Goal: Information Seeking & Learning: Check status

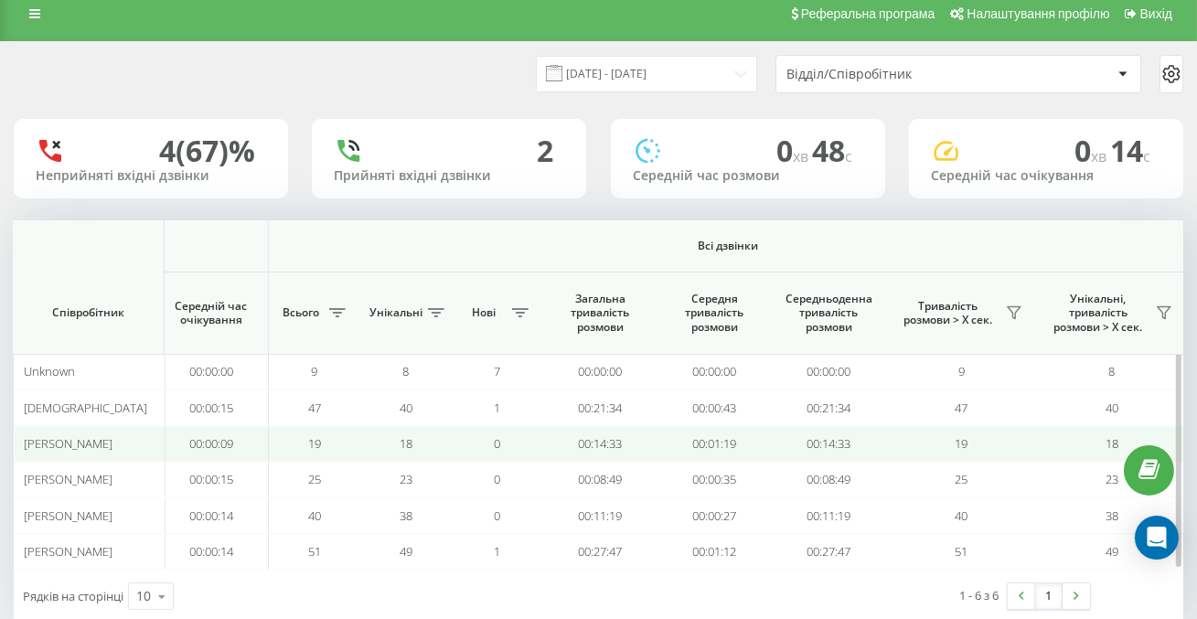
scroll to position [15, 0]
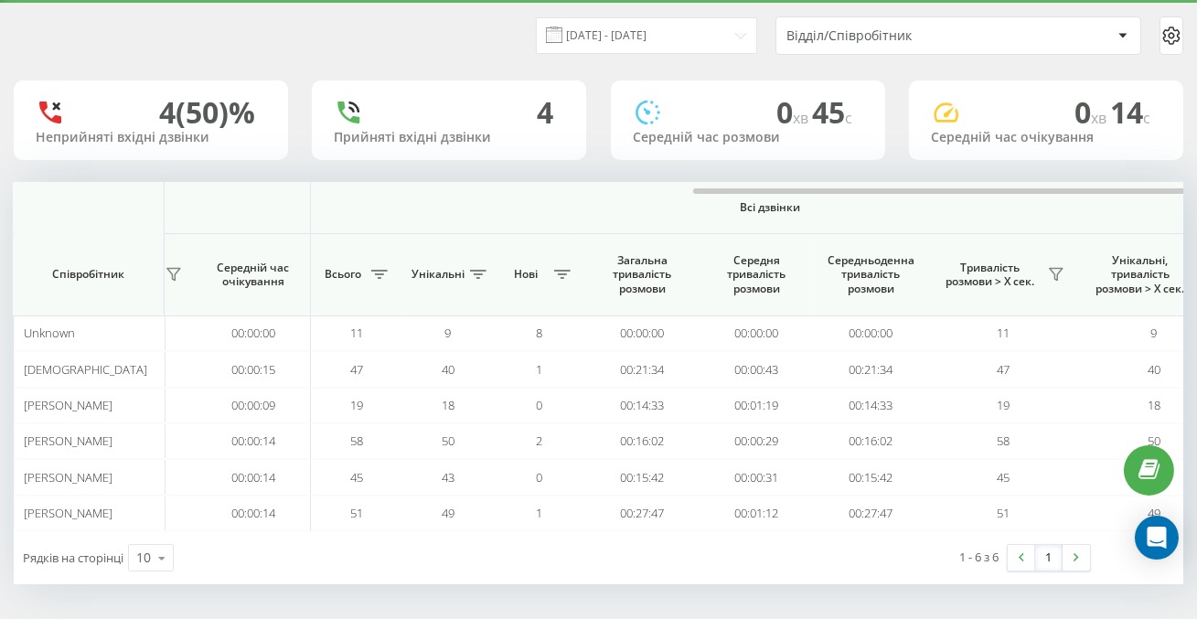
scroll to position [0, 1380]
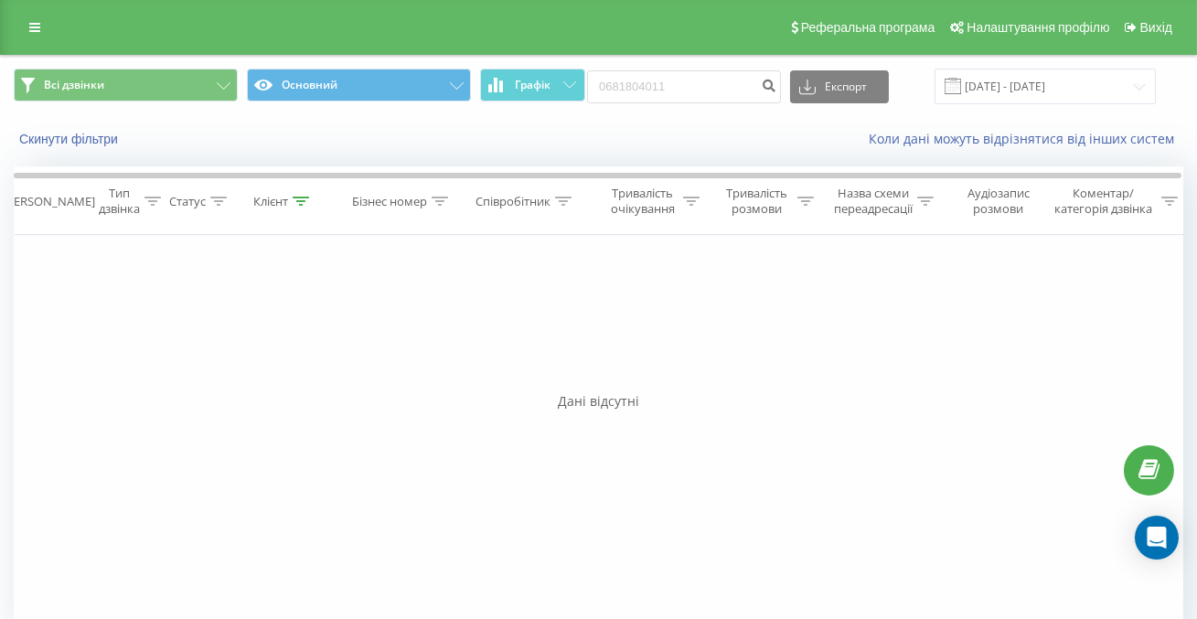
scroll to position [0, 1]
click at [752, 88] on input "0681804011" at bounding box center [684, 86] width 194 height 33
paste input "0672347639"
type input "0672347639"
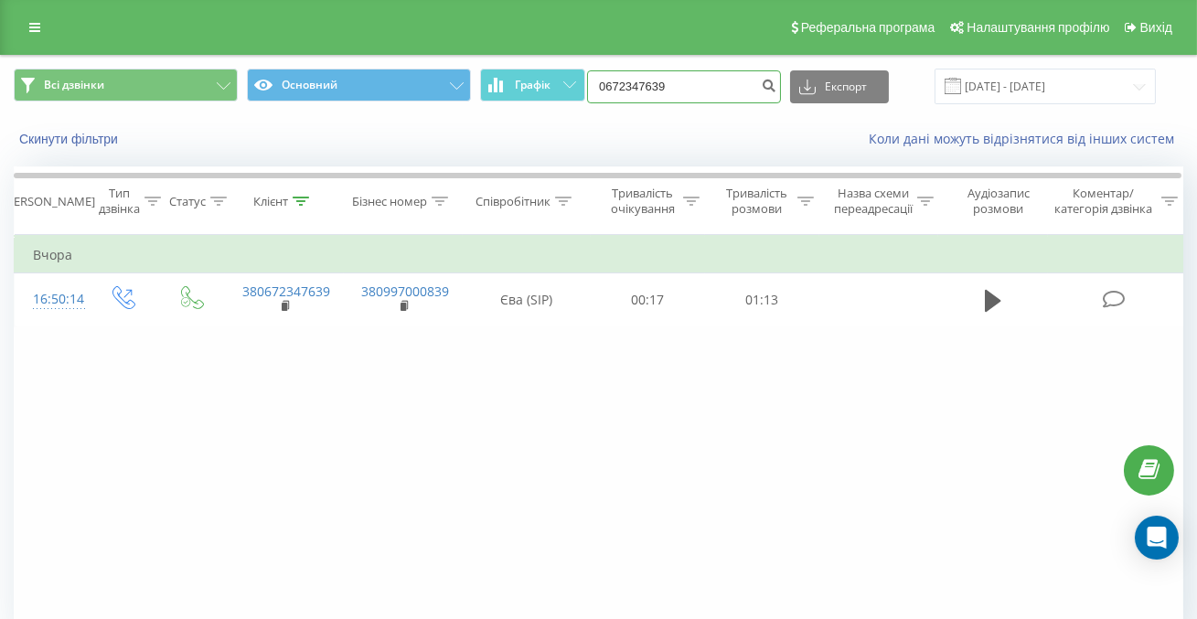
click at [713, 83] on input "0672347639" at bounding box center [684, 86] width 194 height 33
paste input "0662424000"
type input "0662424000"
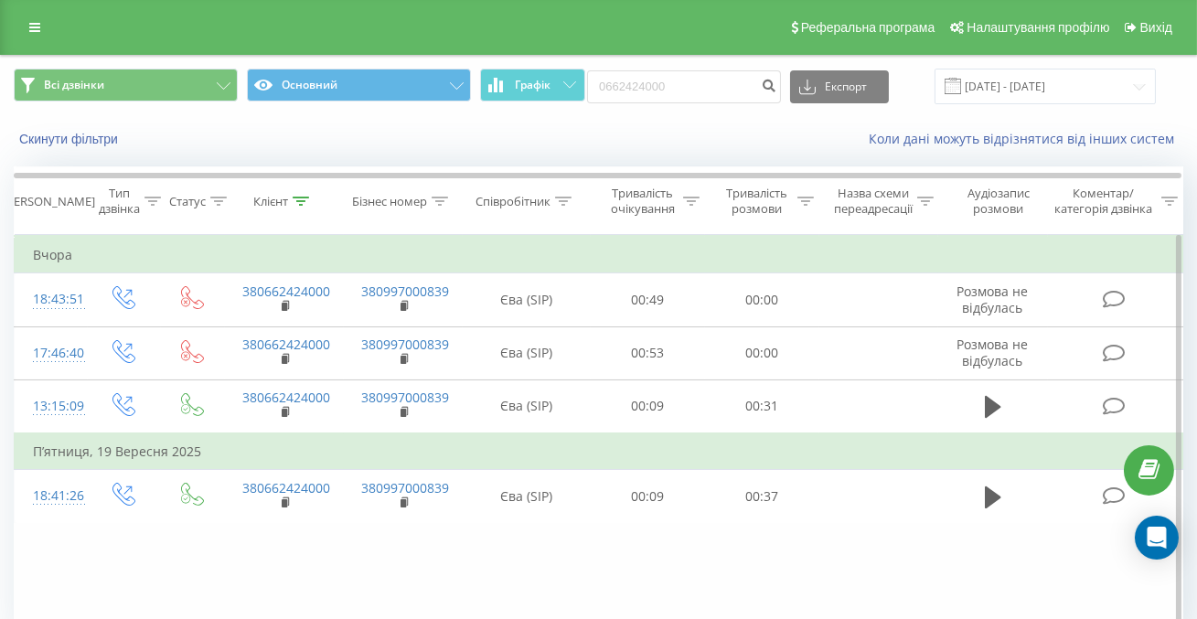
scroll to position [0, 1]
click at [740, 90] on input "0662424000" at bounding box center [684, 86] width 194 height 33
paste input "0960607416"
type input "0960607416"
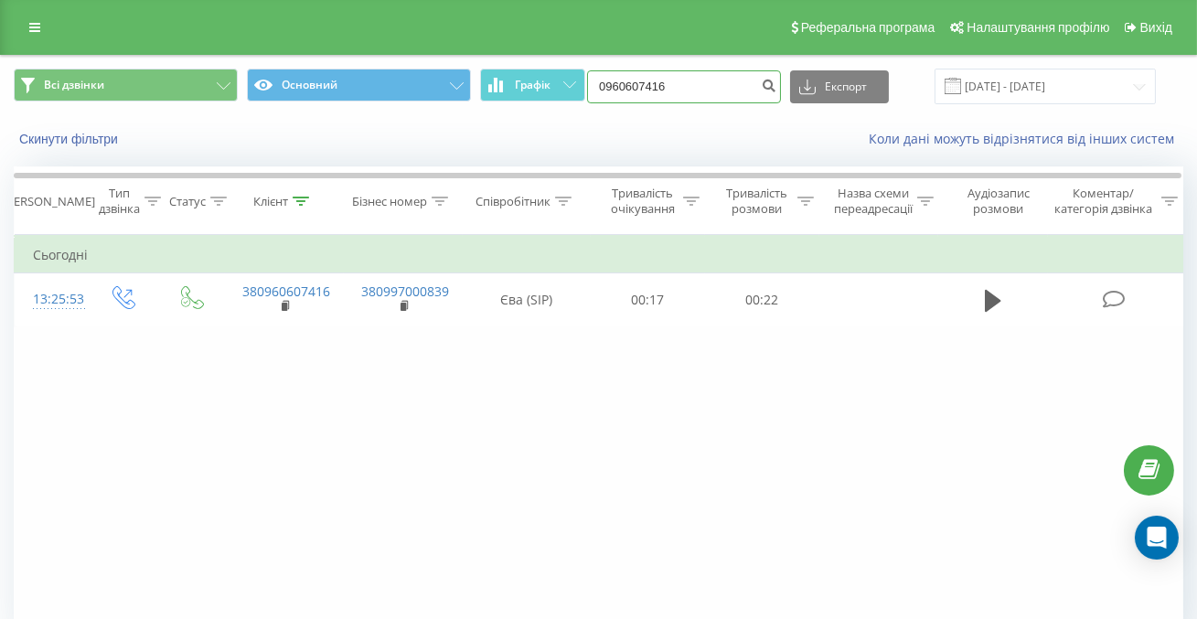
click at [753, 90] on input "0960607416" at bounding box center [684, 86] width 194 height 33
paste input "0682859789"
type input "0682859789"
click at [44, 29] on link at bounding box center [34, 28] width 33 height 26
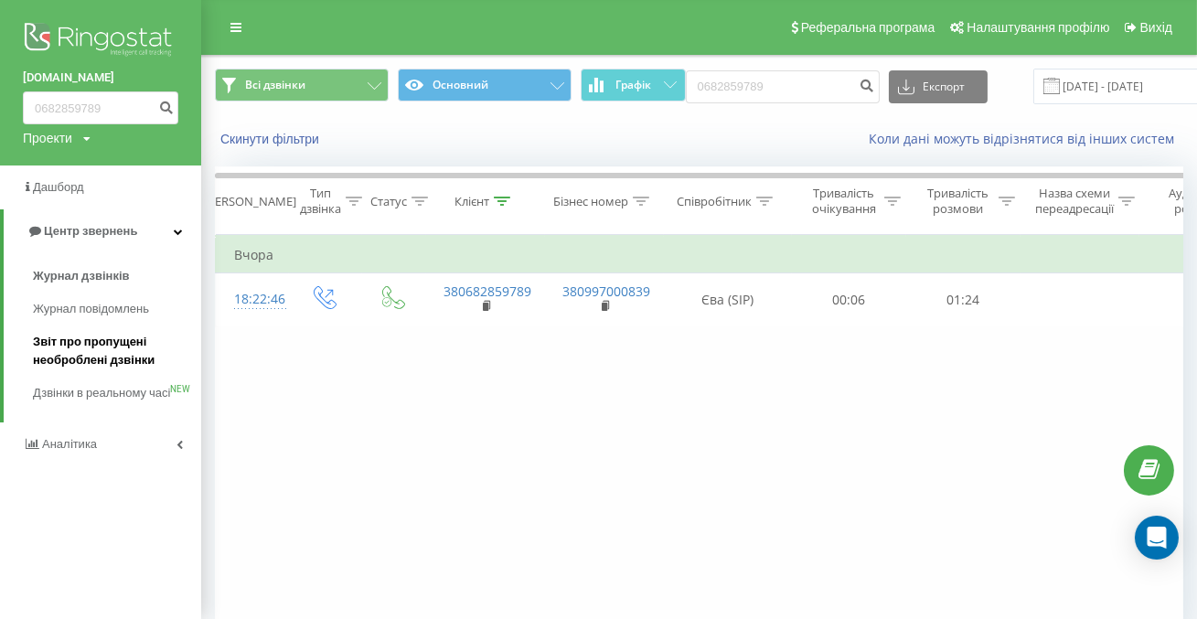
click at [101, 346] on span "Звіт про пропущені необроблені дзвінки" at bounding box center [112, 351] width 159 height 37
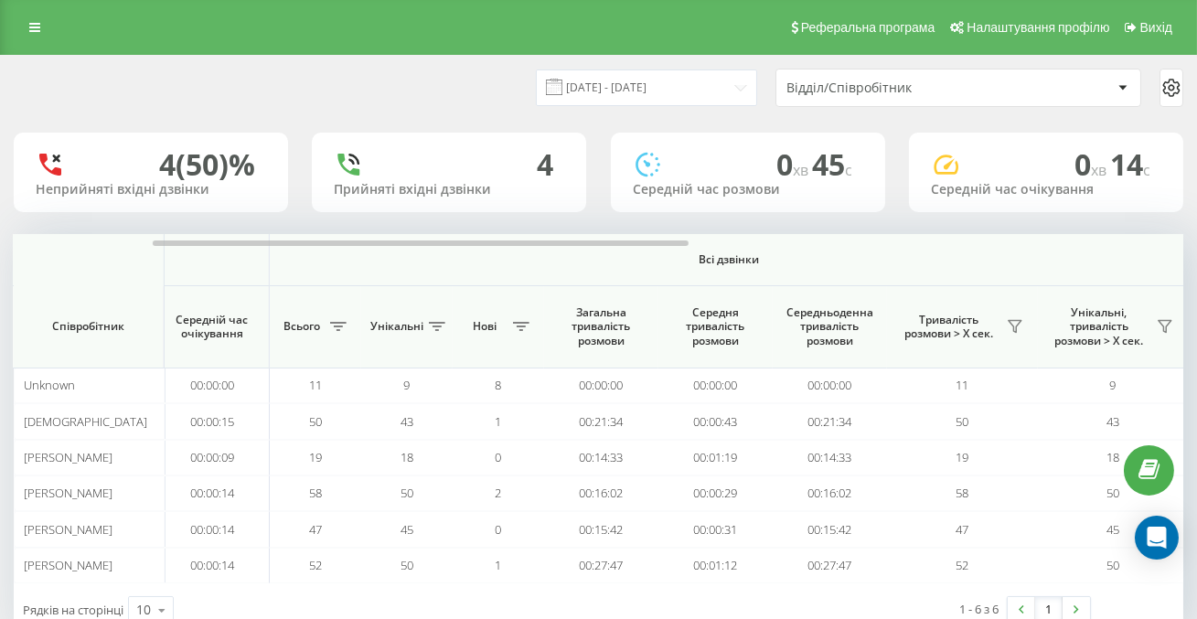
scroll to position [0, 1380]
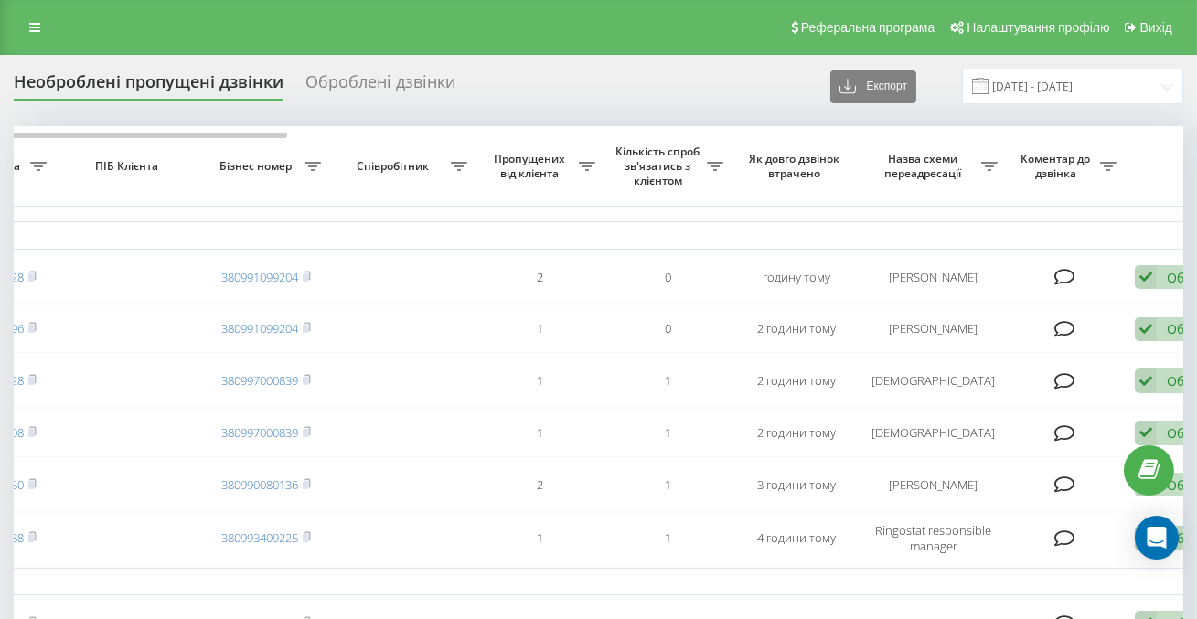
scroll to position [0, 658]
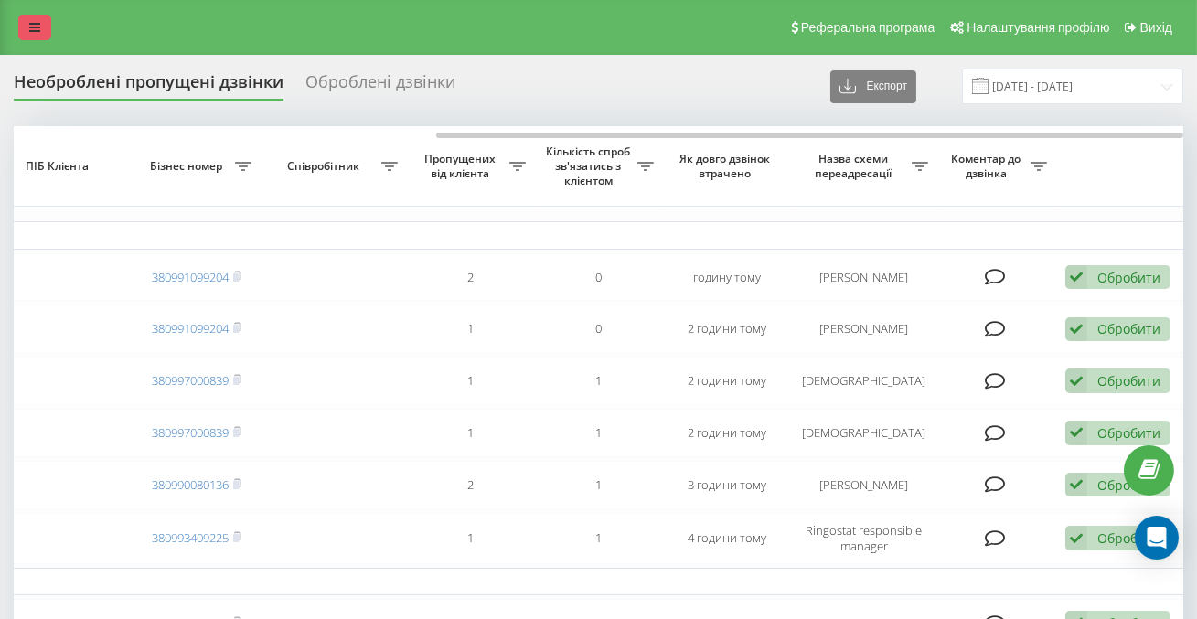
click at [37, 18] on link at bounding box center [34, 28] width 33 height 26
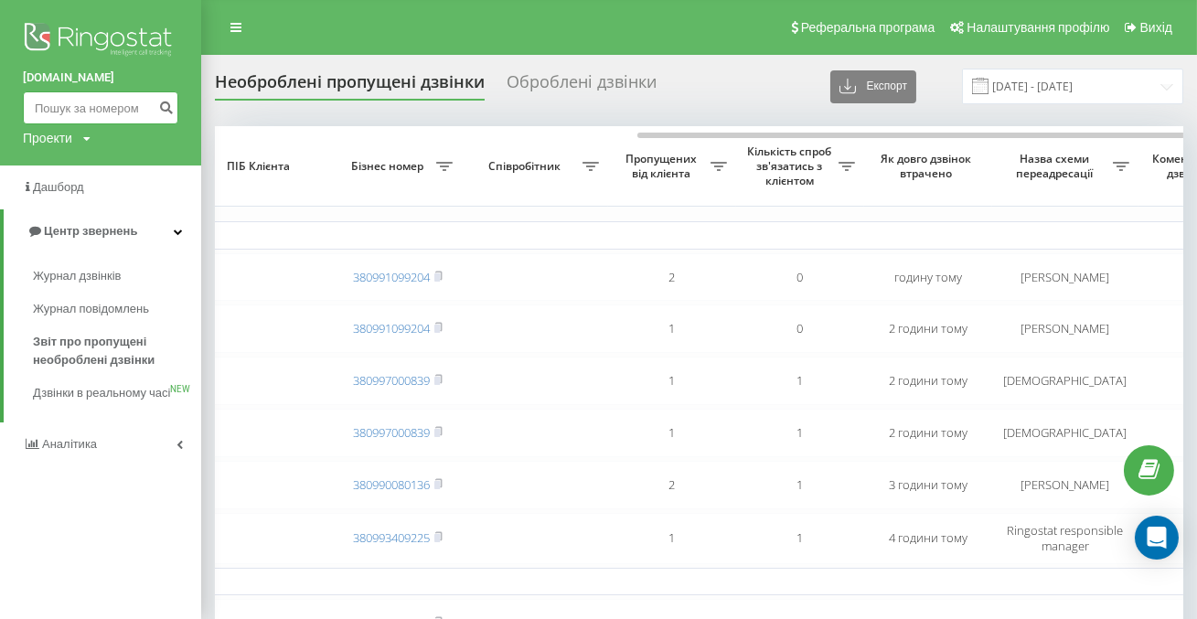
click at [66, 106] on input at bounding box center [100, 107] width 155 height 33
paste input "0637232444"
type input "0637232444"
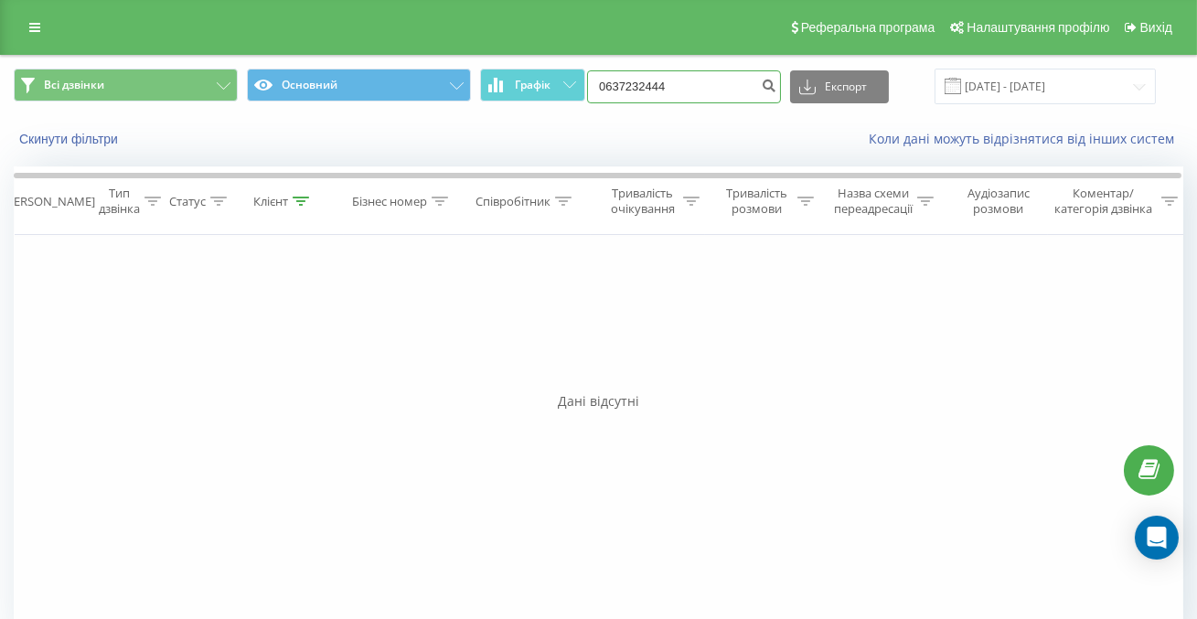
click at [761, 92] on input "0637232444" at bounding box center [684, 86] width 194 height 33
paste input "0681804011"
type input "0681804011"
click at [735, 84] on input "0681804011" at bounding box center [684, 86] width 194 height 33
paste input "0969555663"
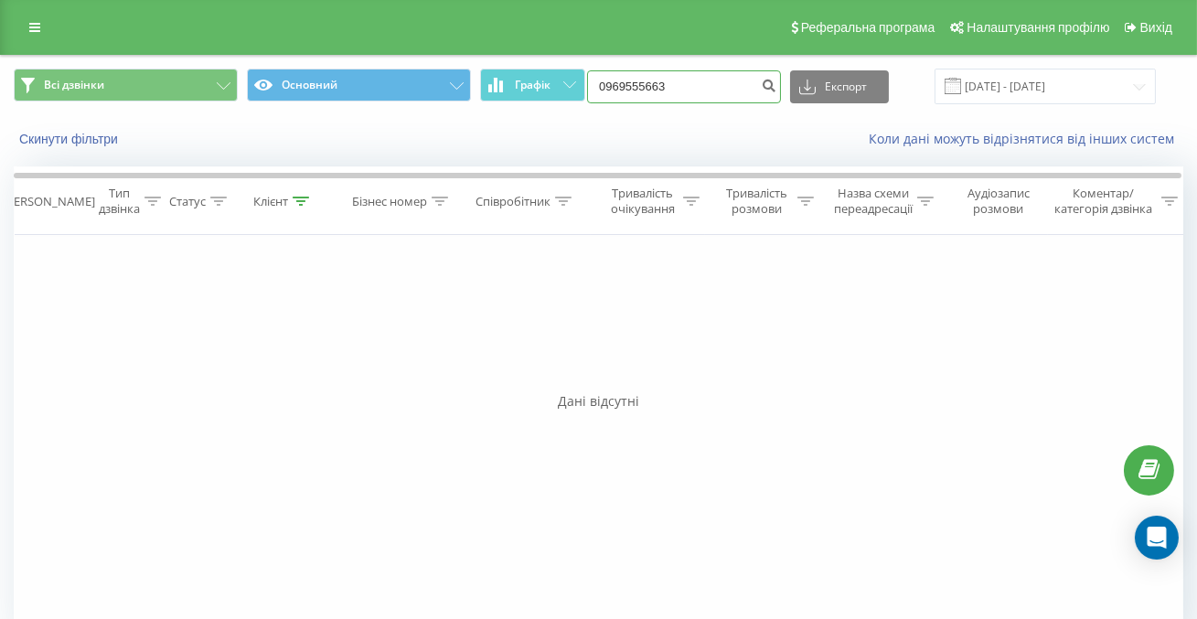
type input "0969555663"
click at [740, 87] on input "0969555663" at bounding box center [684, 86] width 194 height 33
type input "0501324068"
click at [781, 101] on button "submit" at bounding box center [768, 86] width 25 height 33
click at [733, 91] on input "0501324068" at bounding box center [684, 86] width 194 height 33
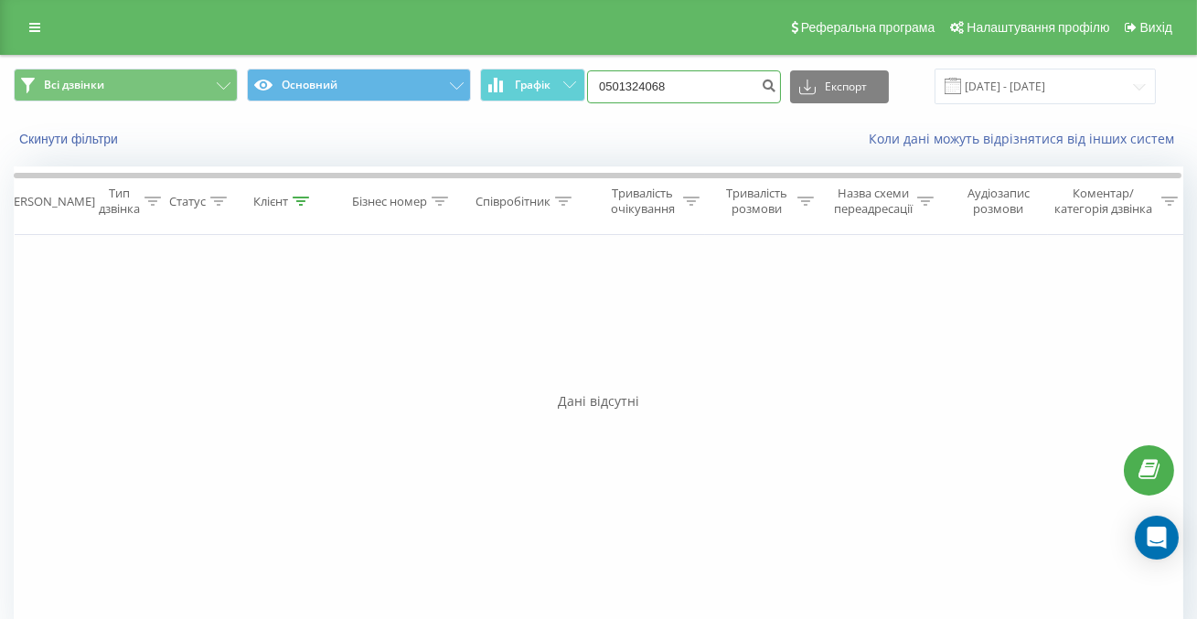
drag, startPoint x: 733, startPoint y: 91, endPoint x: 643, endPoint y: 89, distance: 90.5
click at [643, 90] on input "0501324068" at bounding box center [684, 86] width 194 height 33
click at [724, 84] on input "0501324068" at bounding box center [684, 86] width 194 height 33
paste input "0937836374"
type input "0937836374"
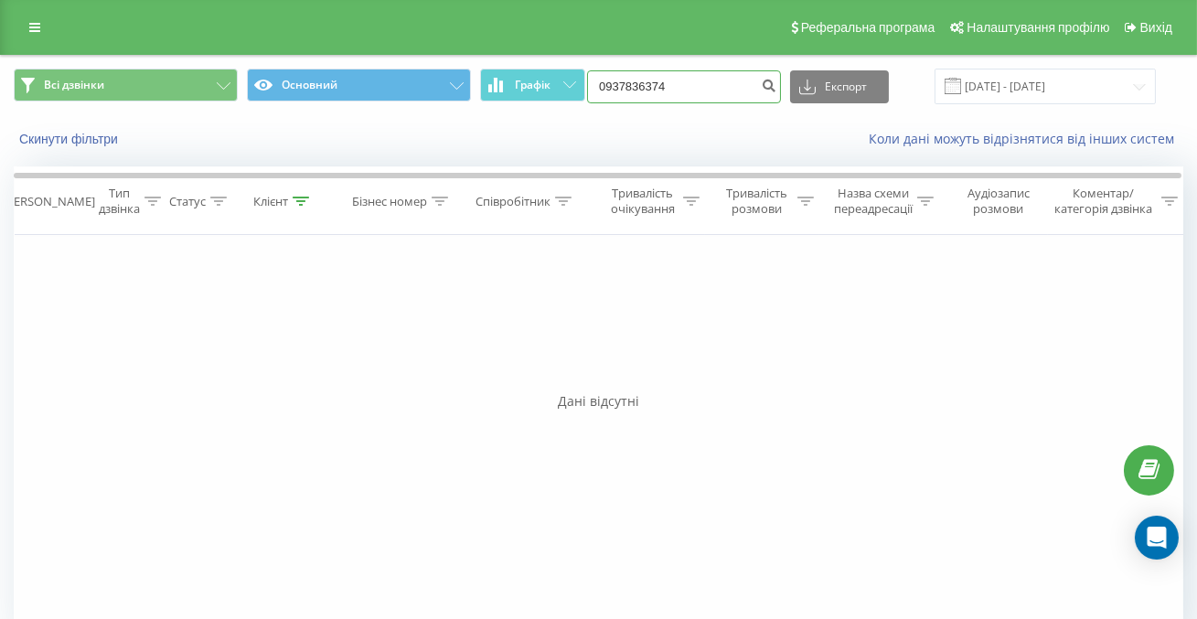
click at [746, 101] on input "0937836374" at bounding box center [684, 86] width 194 height 33
paste input "0937836373"
type input "0937836373"
click at [733, 87] on input "0937836373" at bounding box center [684, 86] width 194 height 33
paste input "0974131648"
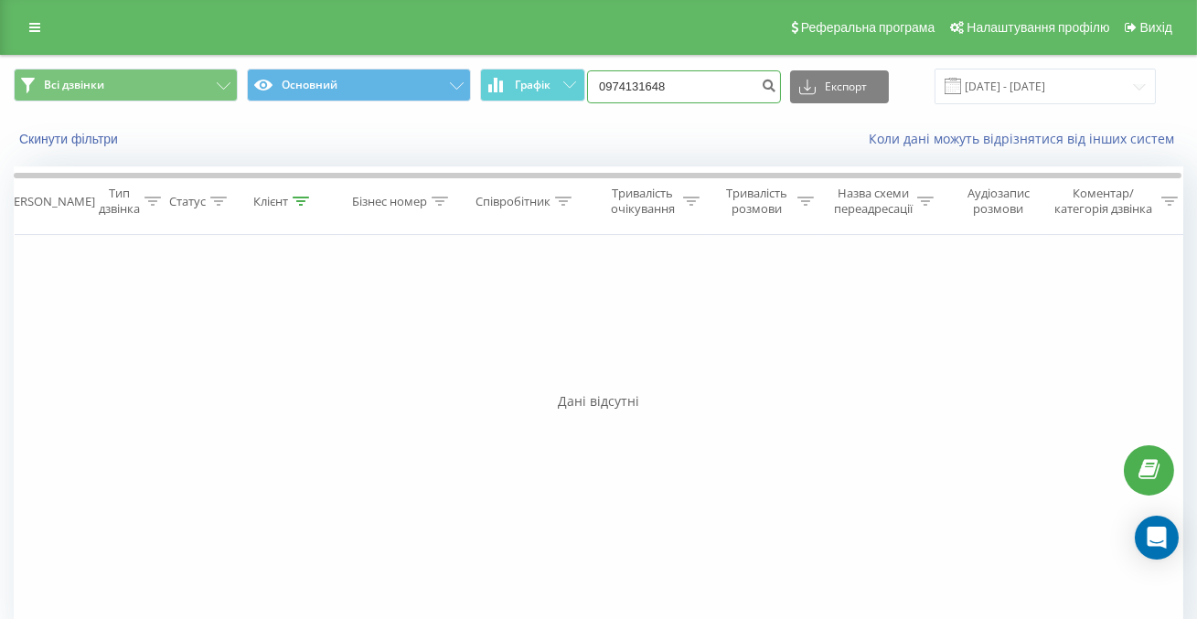
type input "0974131648"
click at [735, 100] on input "0974131648" at bounding box center [684, 86] width 194 height 33
type input "0974131"
paste input "0989813417"
type input "0989813417"
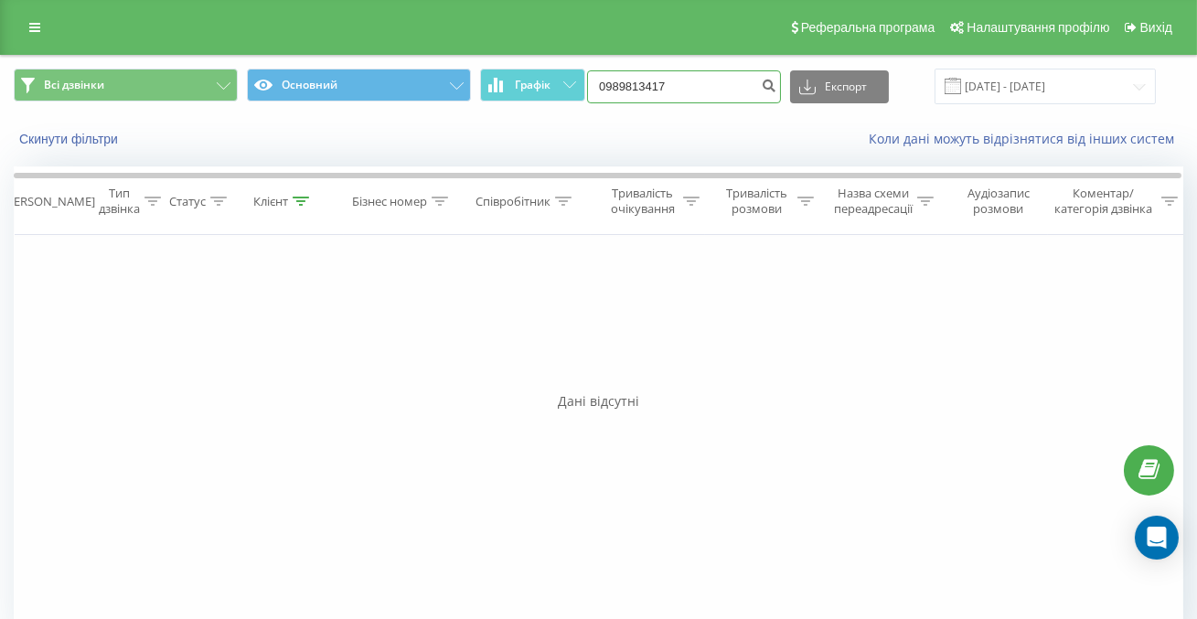
click at [740, 90] on input "0989813417" at bounding box center [684, 86] width 194 height 33
paste input "0687449303"
type input "0687449303"
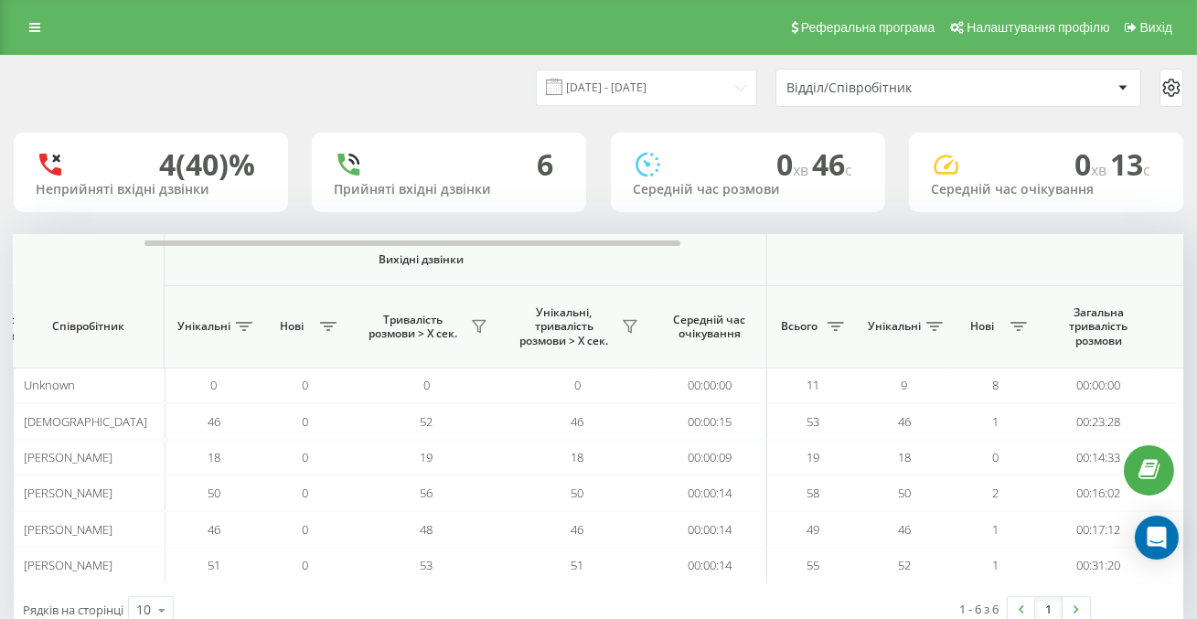
scroll to position [0, 1380]
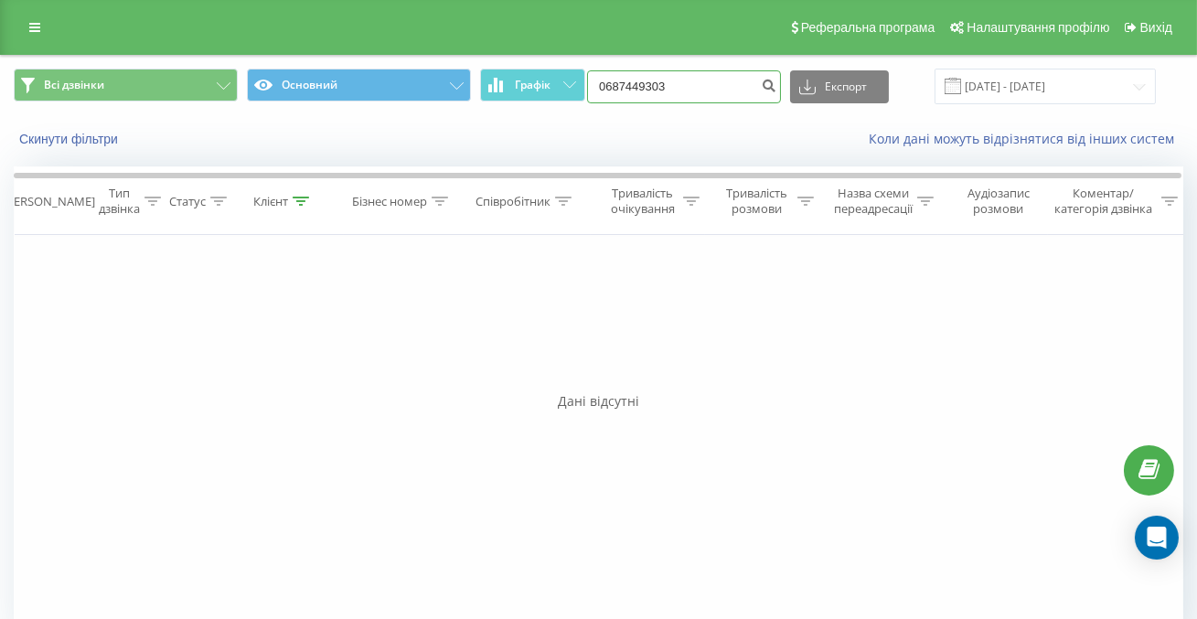
click at [758, 90] on input "0687449303" at bounding box center [684, 86] width 194 height 33
paste input "0937263369"
type input "0937263369"
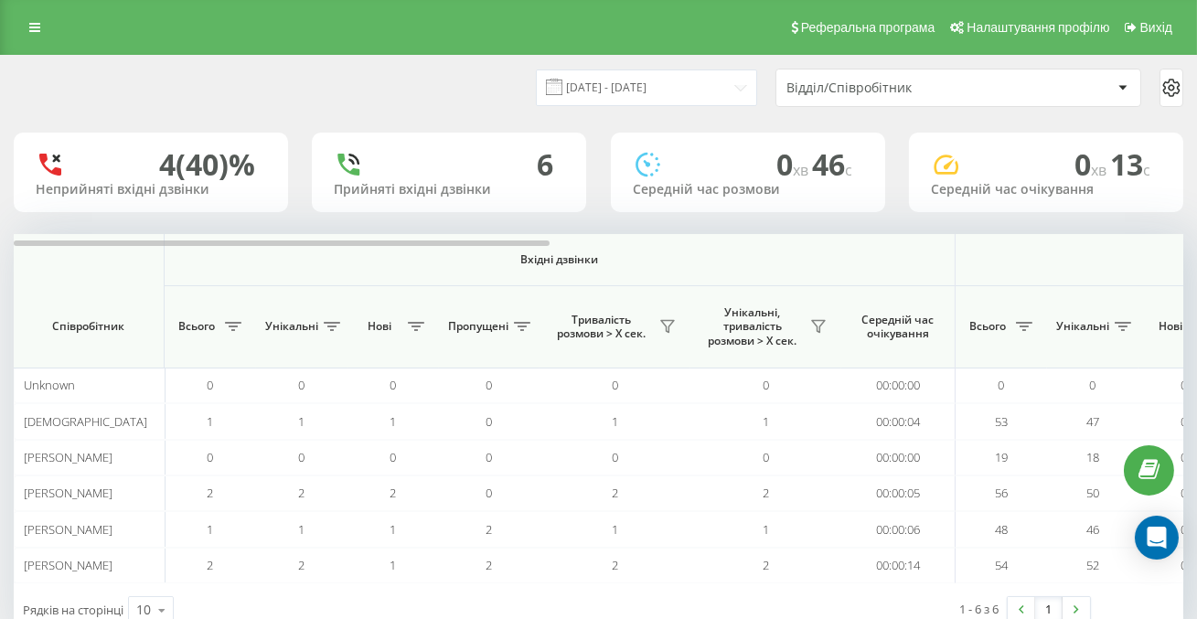
scroll to position [0, 1380]
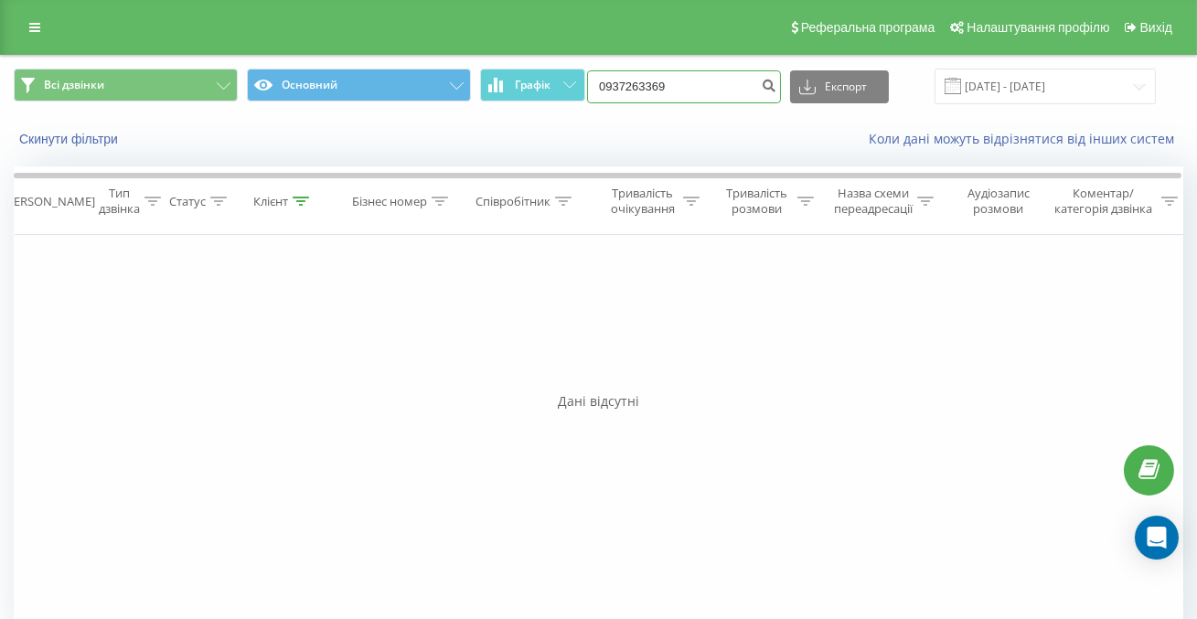
click at [743, 91] on input "0937263369" at bounding box center [684, 86] width 194 height 33
paste input "0938652991"
type input "0938652991"
click at [754, 82] on input "0938652991" at bounding box center [684, 86] width 194 height 33
paste input "0970403636"
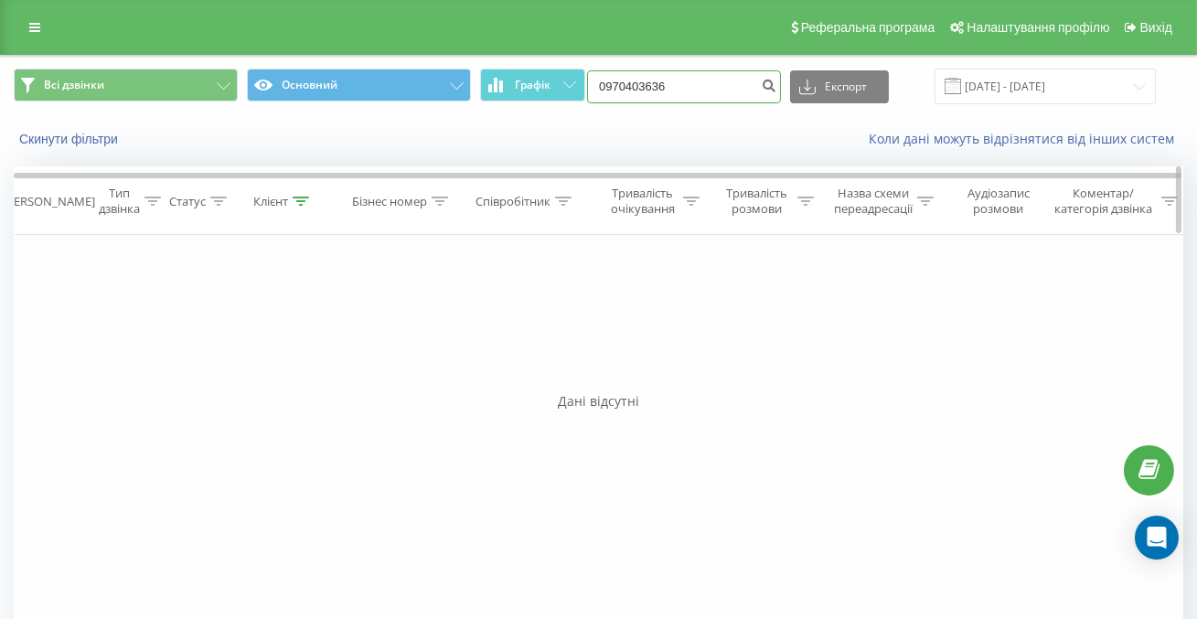
type input "0970403636"
click at [730, 95] on input "0970403636" at bounding box center [684, 86] width 194 height 33
paste input "0937561876"
type input "0937561876"
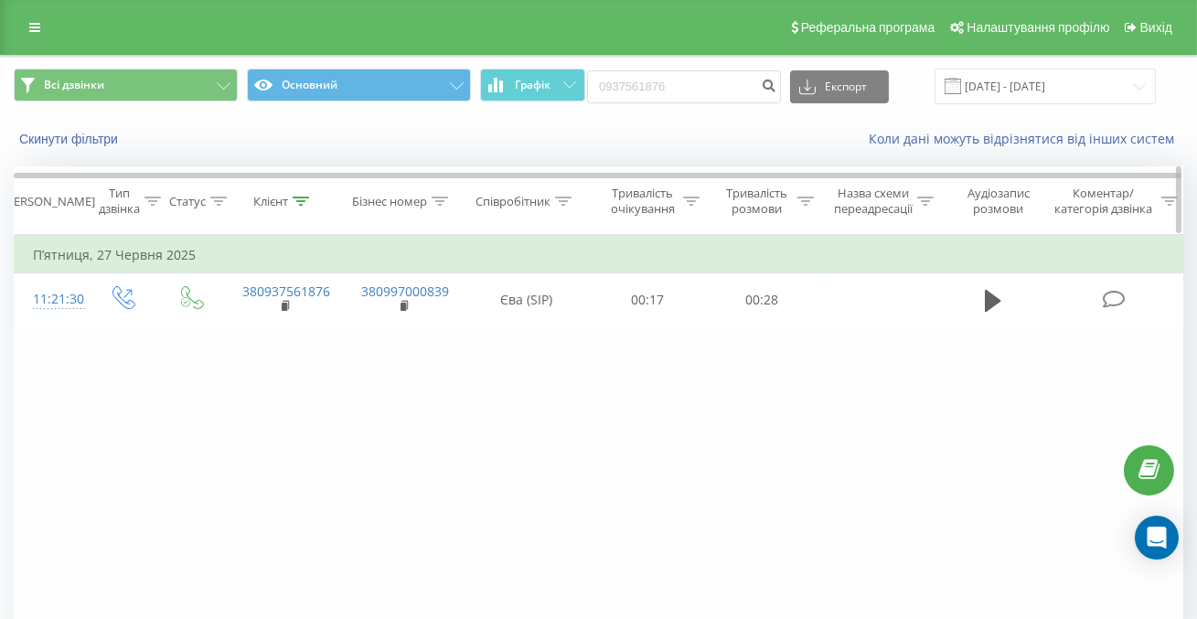
scroll to position [0, 1]
click at [742, 90] on input "0937561876" at bounding box center [684, 86] width 194 height 33
paste input "0989243142"
type input "0989243142"
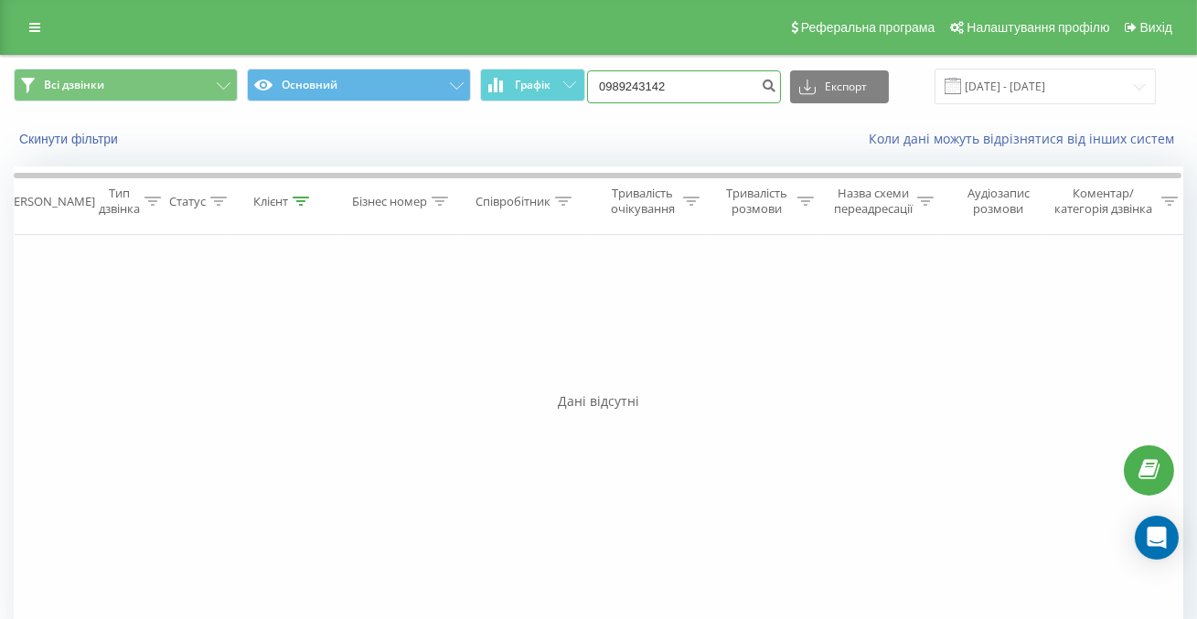
click at [722, 90] on input "0989243142" at bounding box center [684, 86] width 194 height 33
paste input "0960707097"
type input "0960707097"
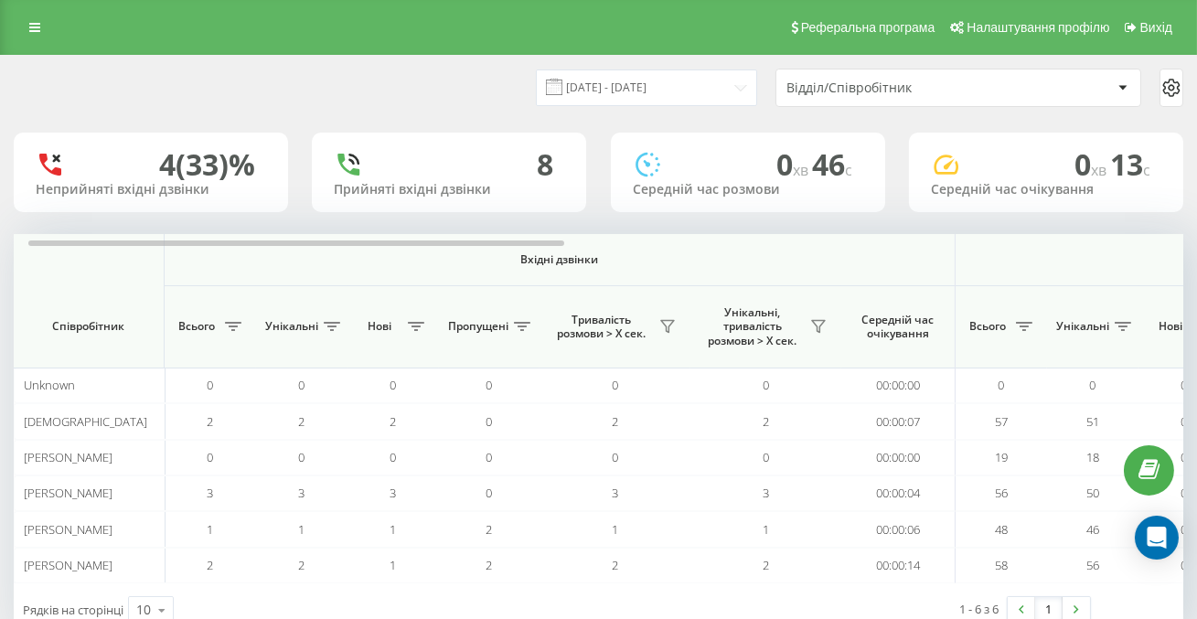
scroll to position [0, 1380]
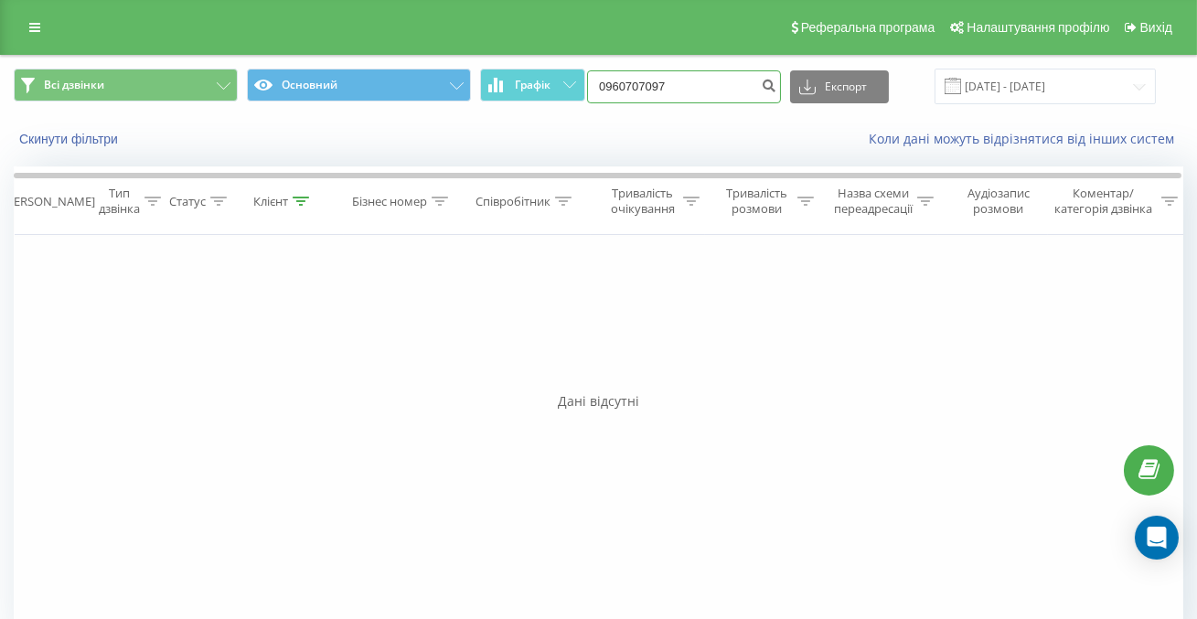
click at [752, 85] on input "0960707097" at bounding box center [684, 86] width 194 height 33
paste input "0673446066"
type input "0673446066"
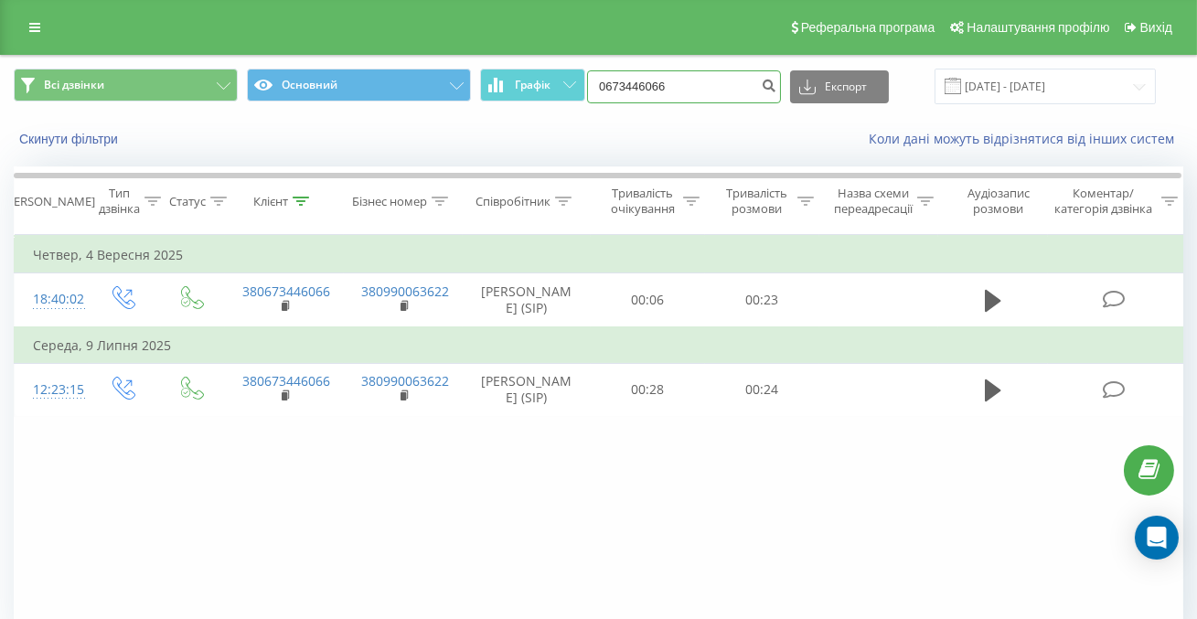
click at [727, 96] on input "0673446066" at bounding box center [684, 86] width 194 height 33
paste input "0950128155"
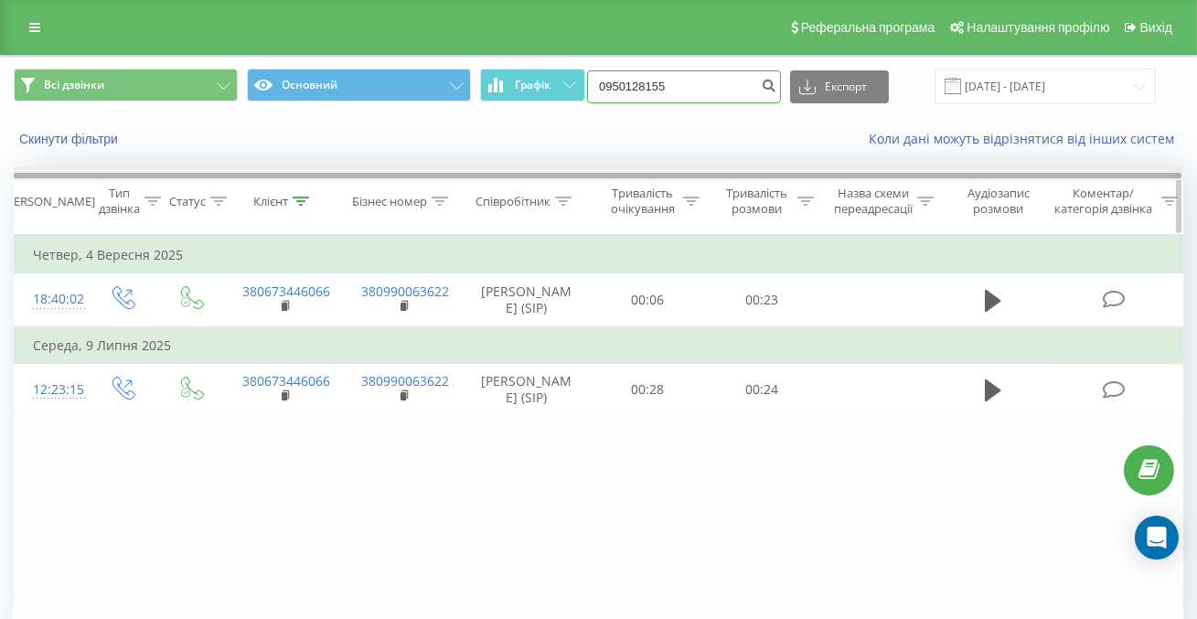
type input "0950128155"
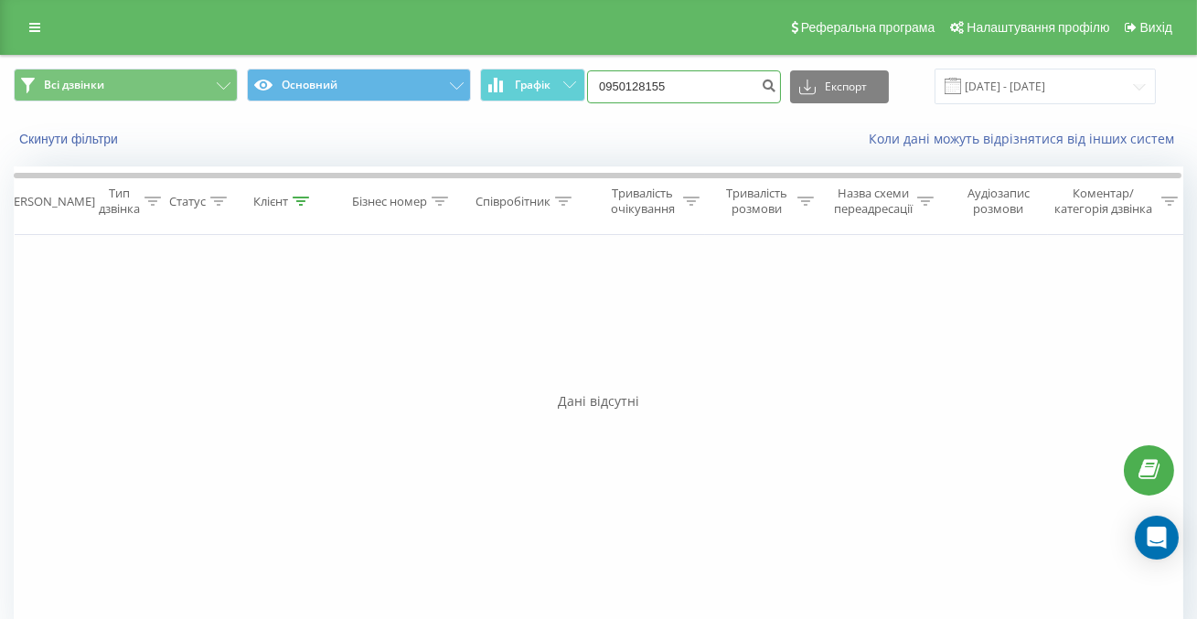
click at [745, 90] on input "0950128155" at bounding box center [684, 86] width 194 height 33
paste input "0956837225"
type input "0956837225"
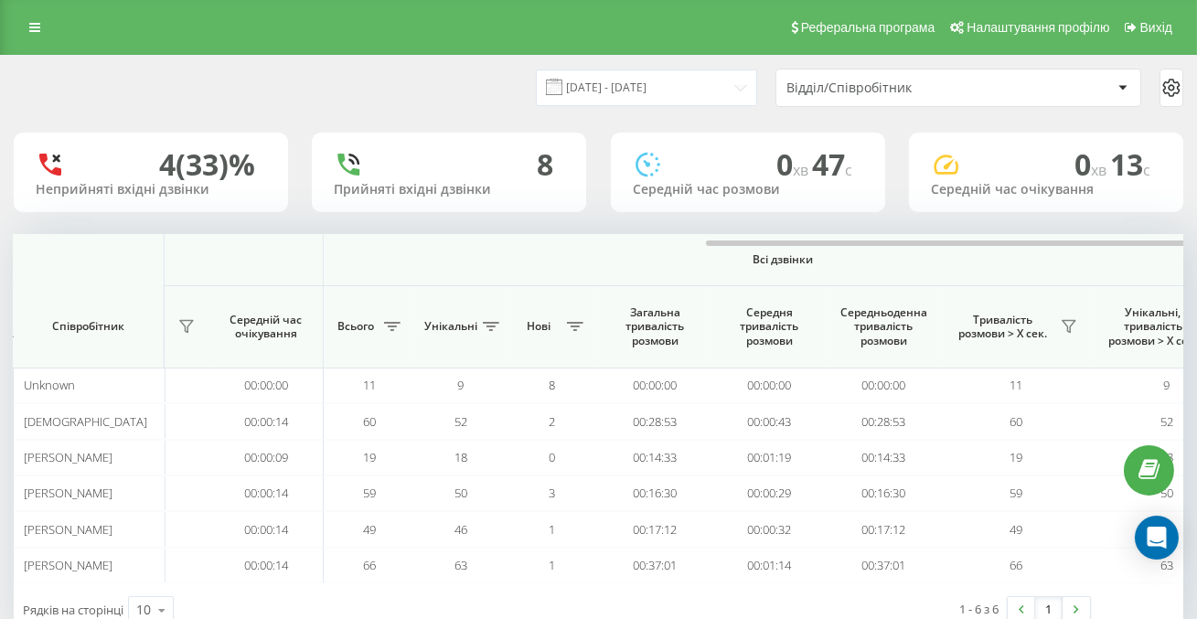
scroll to position [0, 1380]
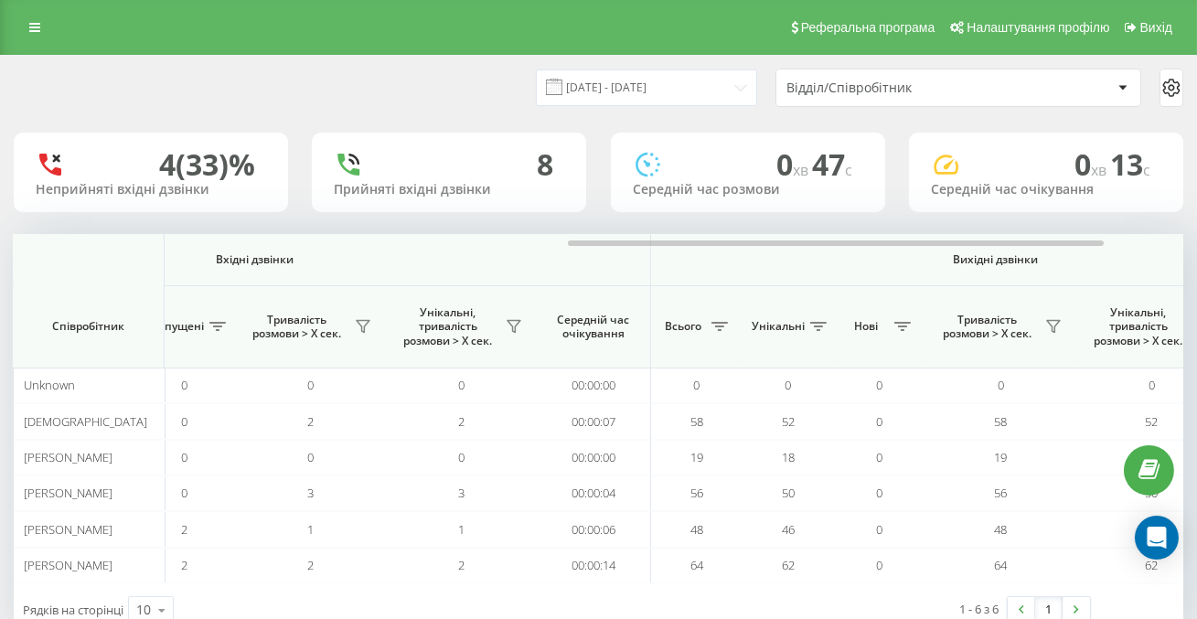
scroll to position [0, 1380]
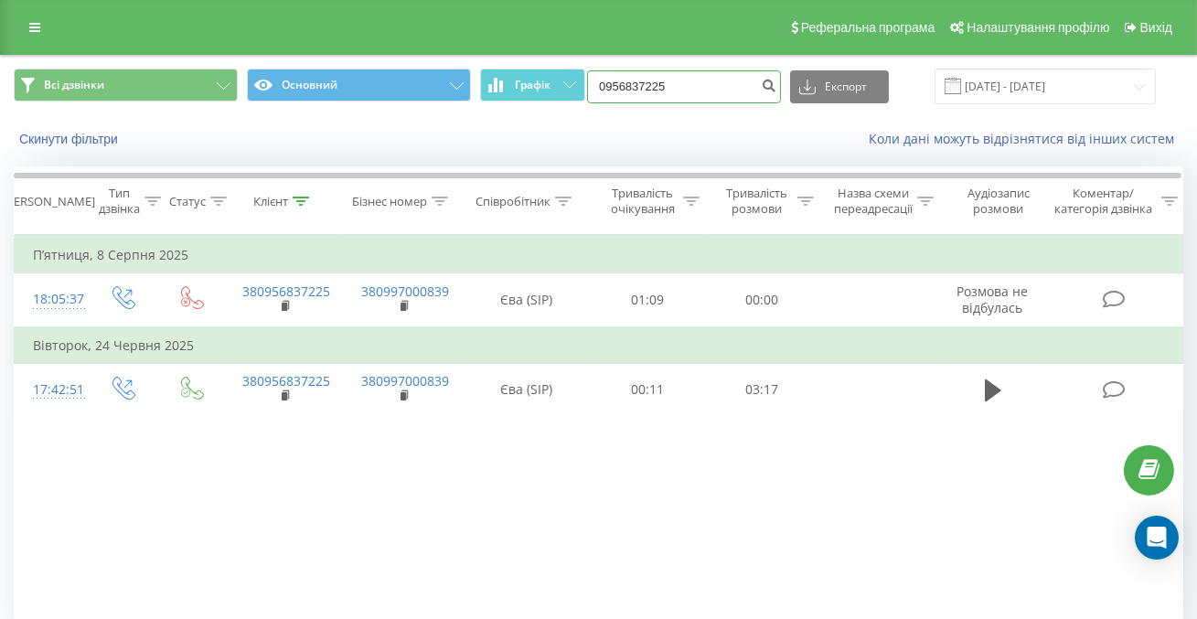
click at [721, 91] on input "0956837225" at bounding box center [684, 86] width 194 height 33
paste input "380939462330"
click at [665, 90] on input "380939462330" at bounding box center [684, 86] width 194 height 33
type input "0939462330"
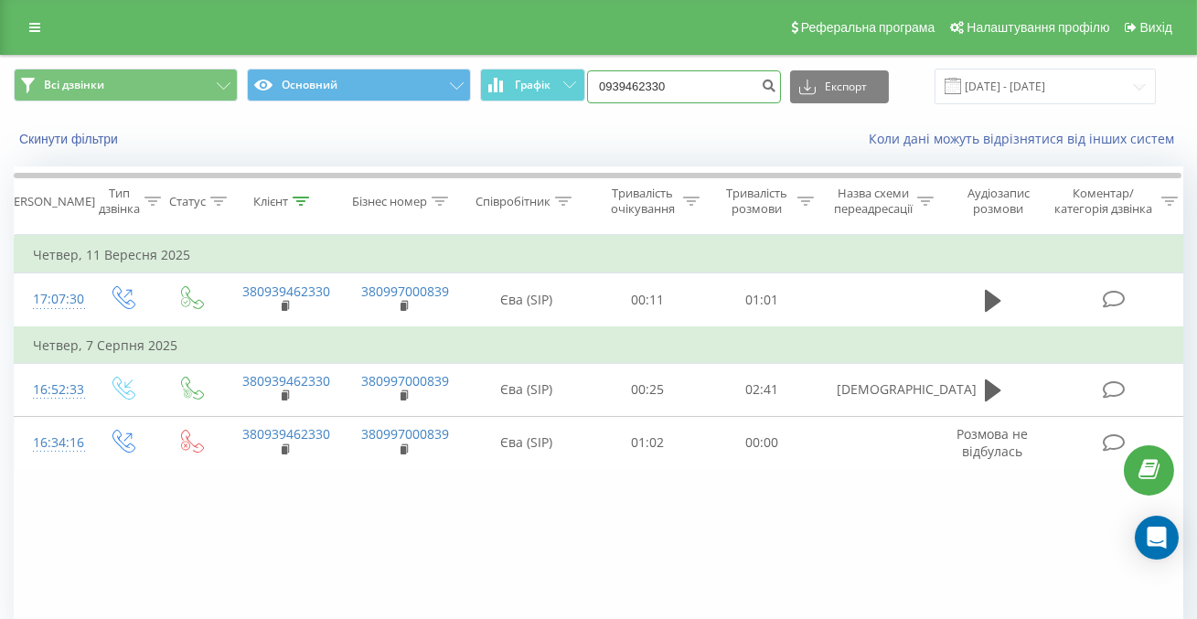
click at [751, 91] on input "0939462330" at bounding box center [684, 86] width 194 height 33
paste input "0939922004"
type input "0939922004"
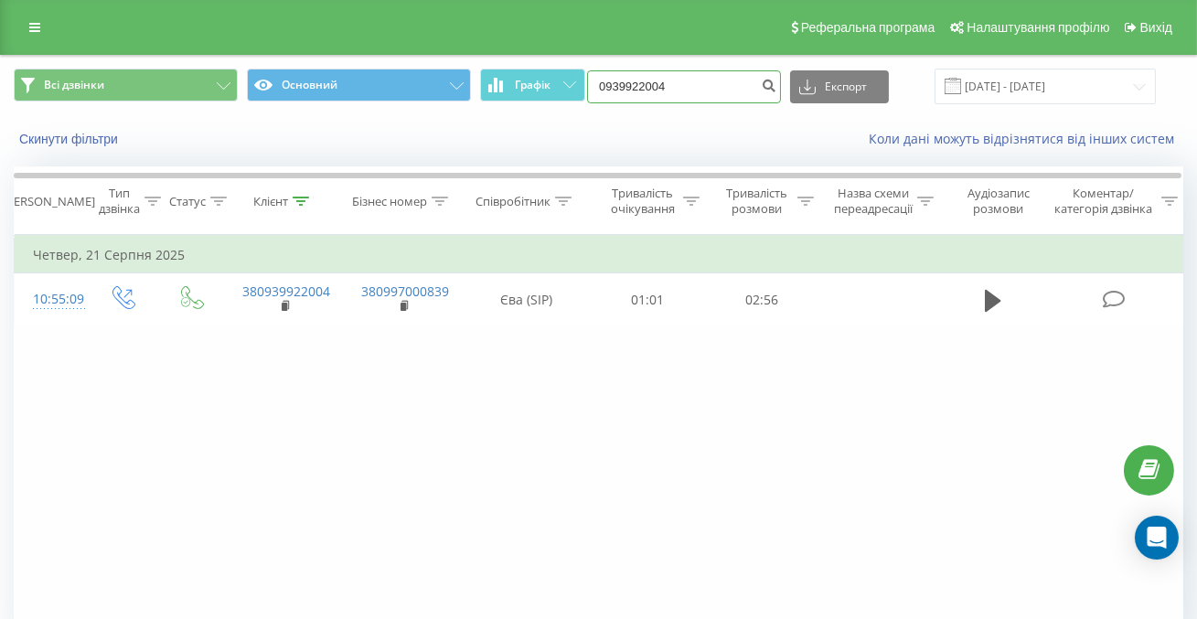
click at [751, 93] on input "0939922004" at bounding box center [684, 86] width 194 height 33
paste input "0960607416"
type input "0960607416"
click at [736, 96] on input "0960607416" at bounding box center [684, 86] width 194 height 33
paste input "0682859789"
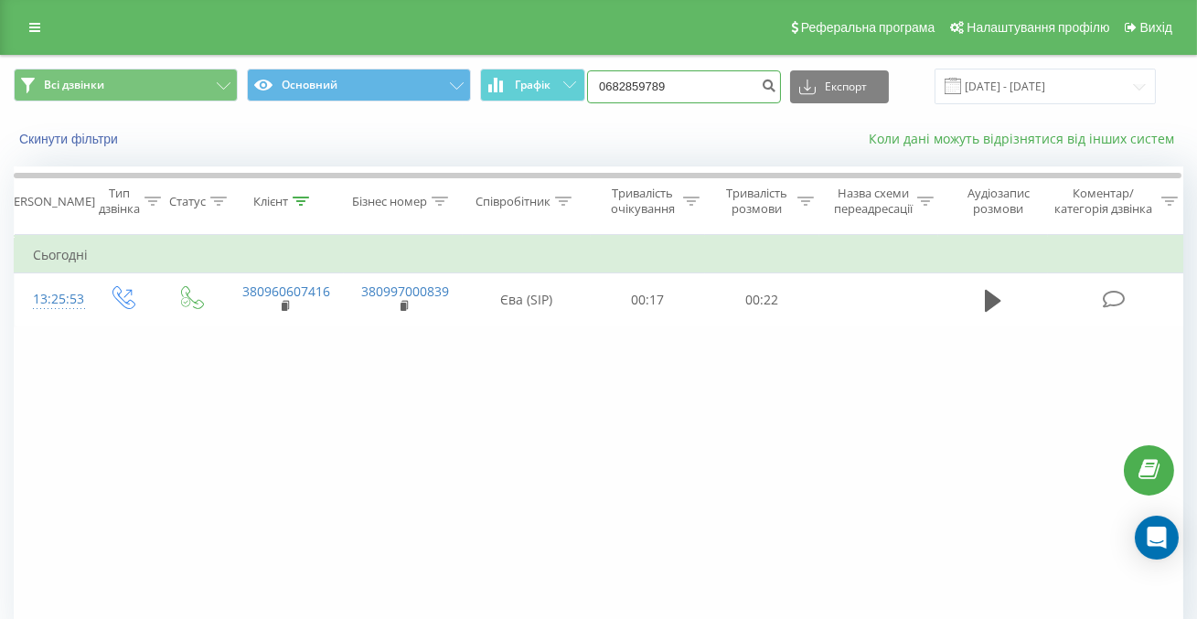
type input "0682859789"
click at [753, 91] on input "0682859789" at bounding box center [684, 86] width 194 height 33
paste input "0967849426"
type input "0967849426"
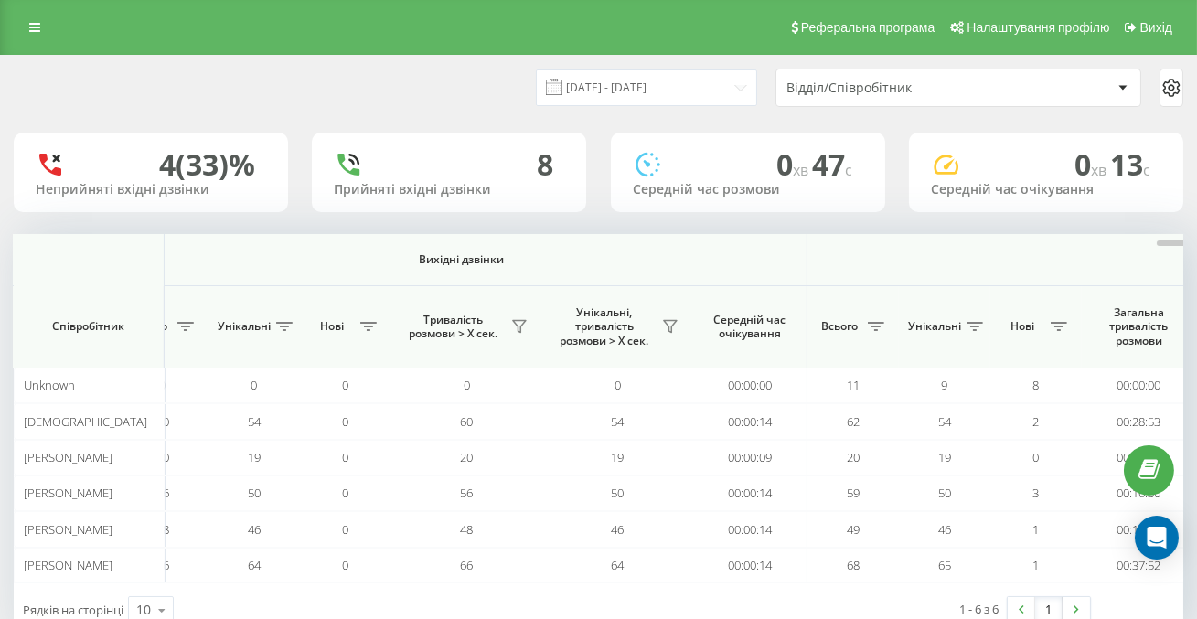
scroll to position [0, 1380]
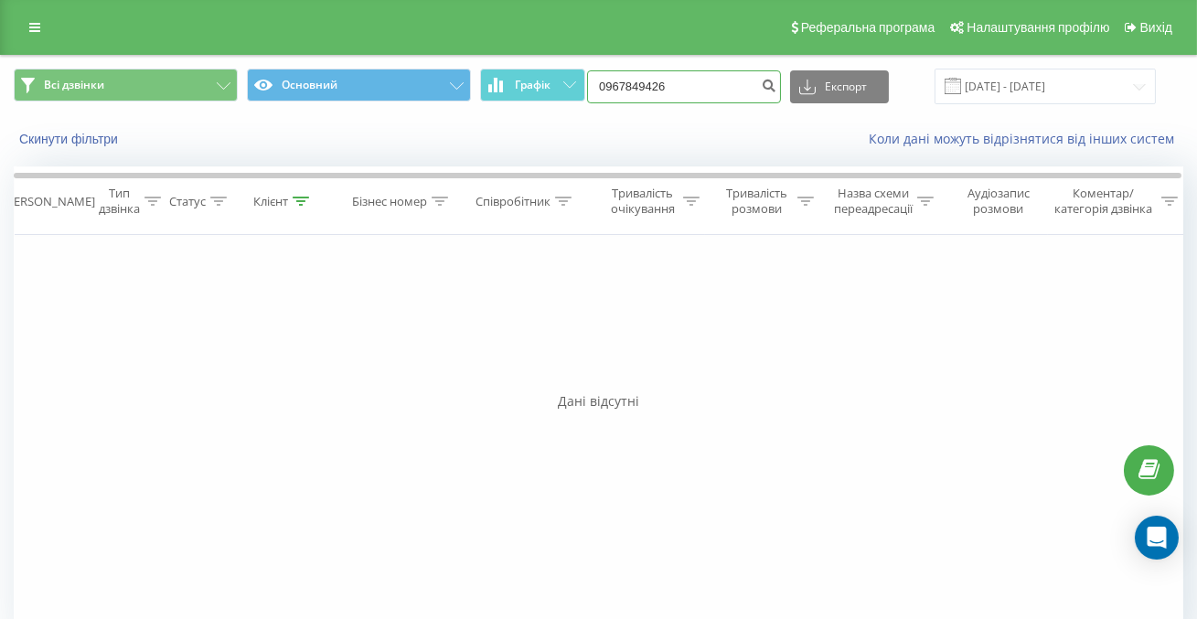
click at [761, 80] on input "0967849426" at bounding box center [684, 86] width 194 height 33
paste input "0994538305"
type input "0994538305"
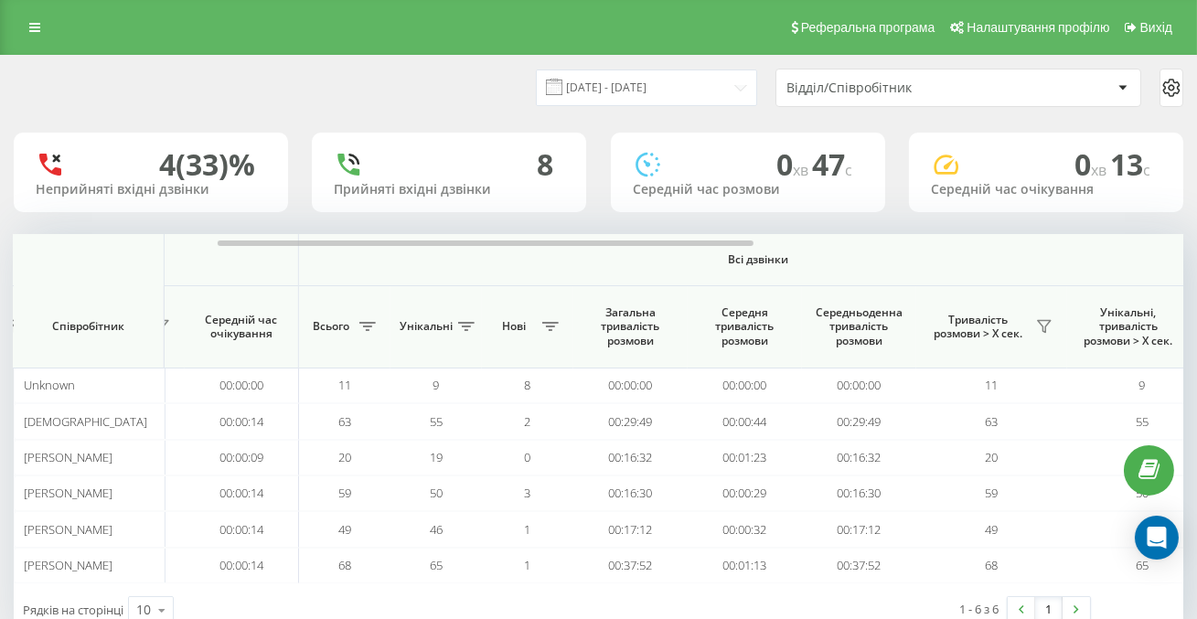
scroll to position [0, 1380]
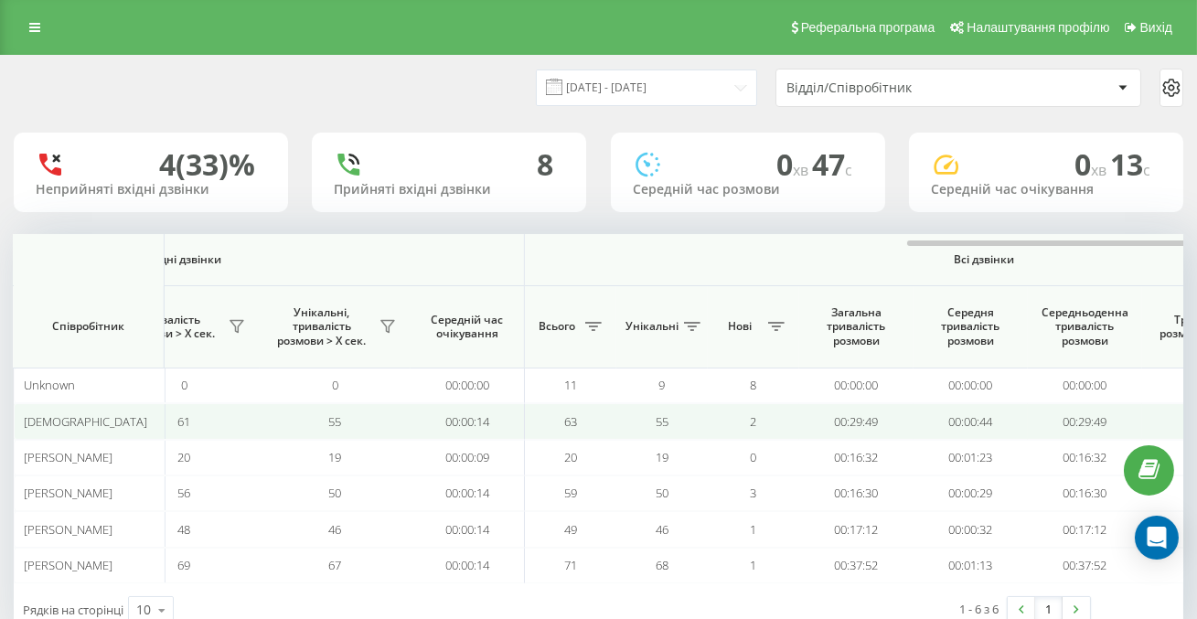
scroll to position [0, 1380]
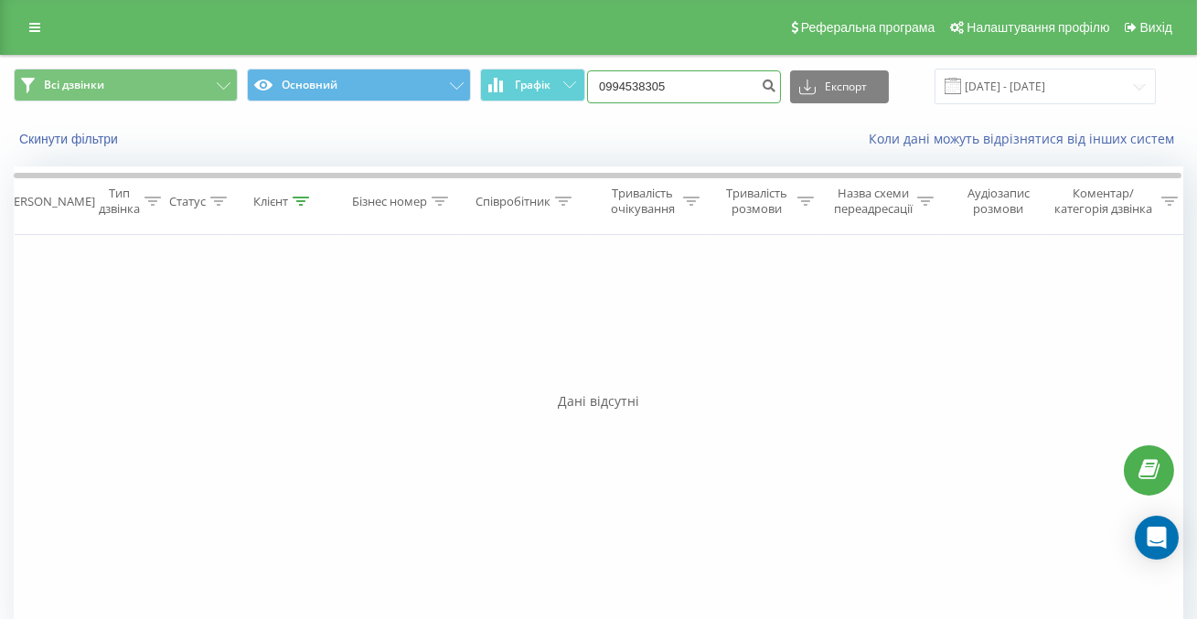
click at [731, 96] on input "0994538305" at bounding box center [684, 86] width 194 height 33
paste input "0967788688"
type input "0967788688"
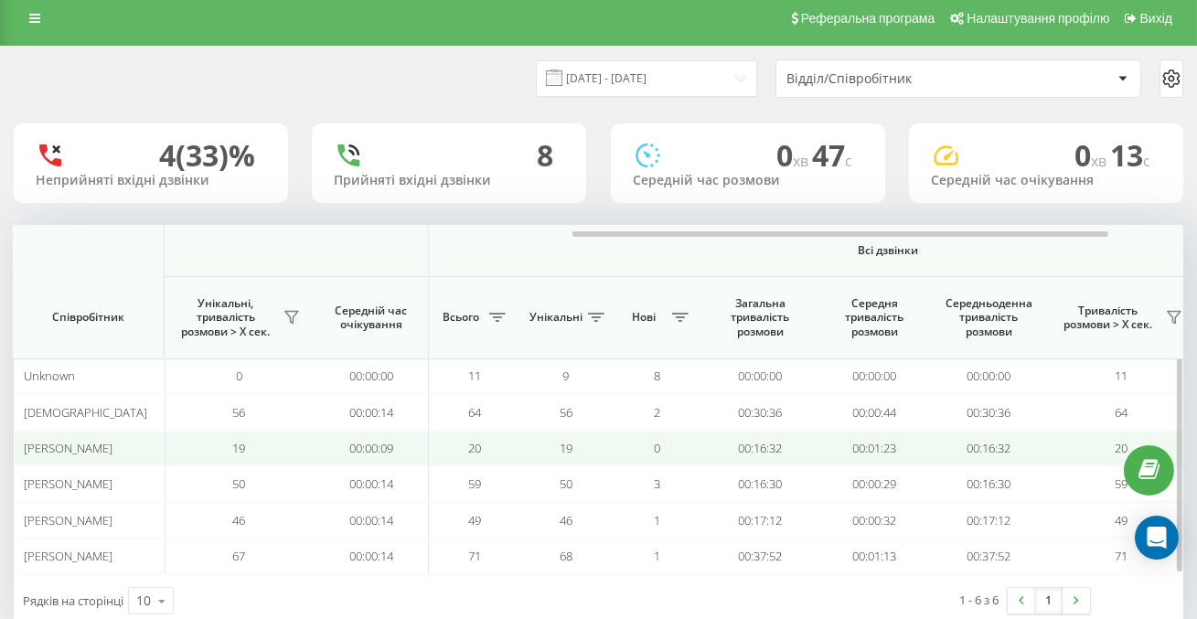
scroll to position [0, 1380]
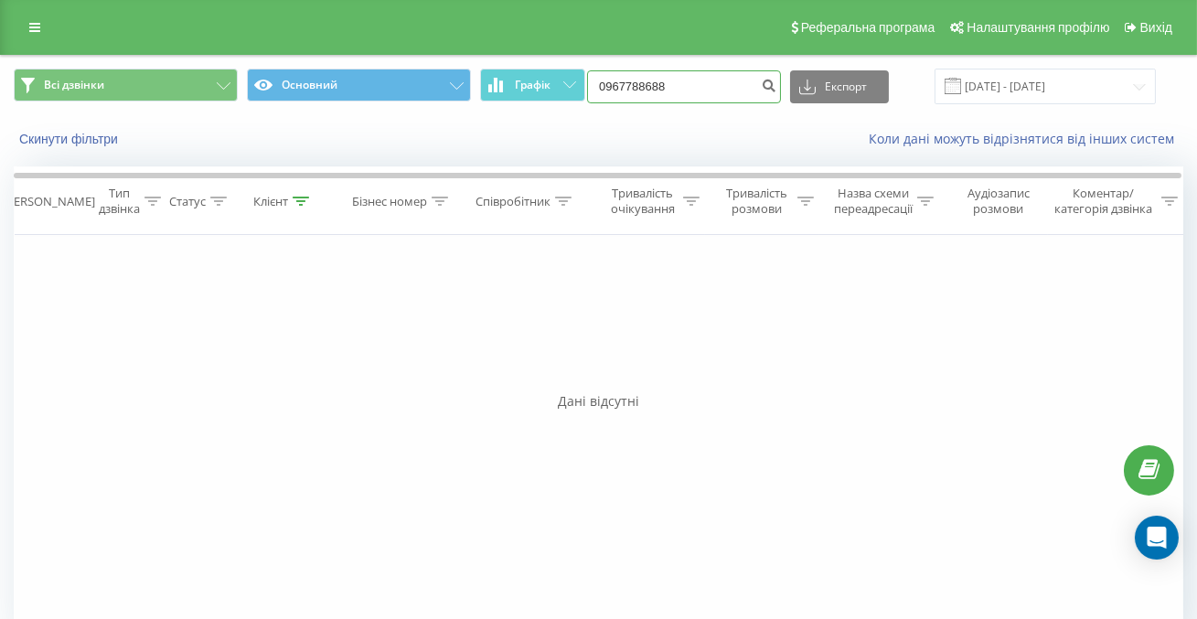
click at [762, 79] on input "0967788688" at bounding box center [684, 86] width 194 height 33
click at [743, 86] on input "0967788688" at bounding box center [684, 86] width 194 height 33
paste input "0509759297"
type input "0509759297"
click at [735, 80] on input "0509759297" at bounding box center [684, 86] width 194 height 33
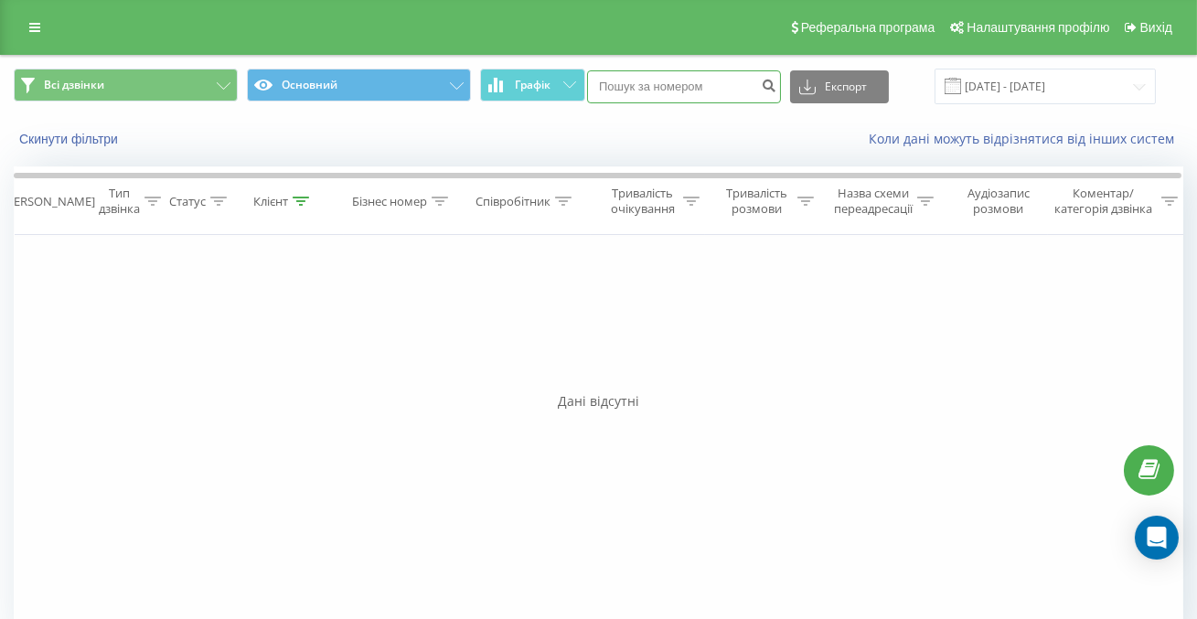
paste input "0979230329"
type input "0979230329"
